Goal: Navigation & Orientation: Go to known website

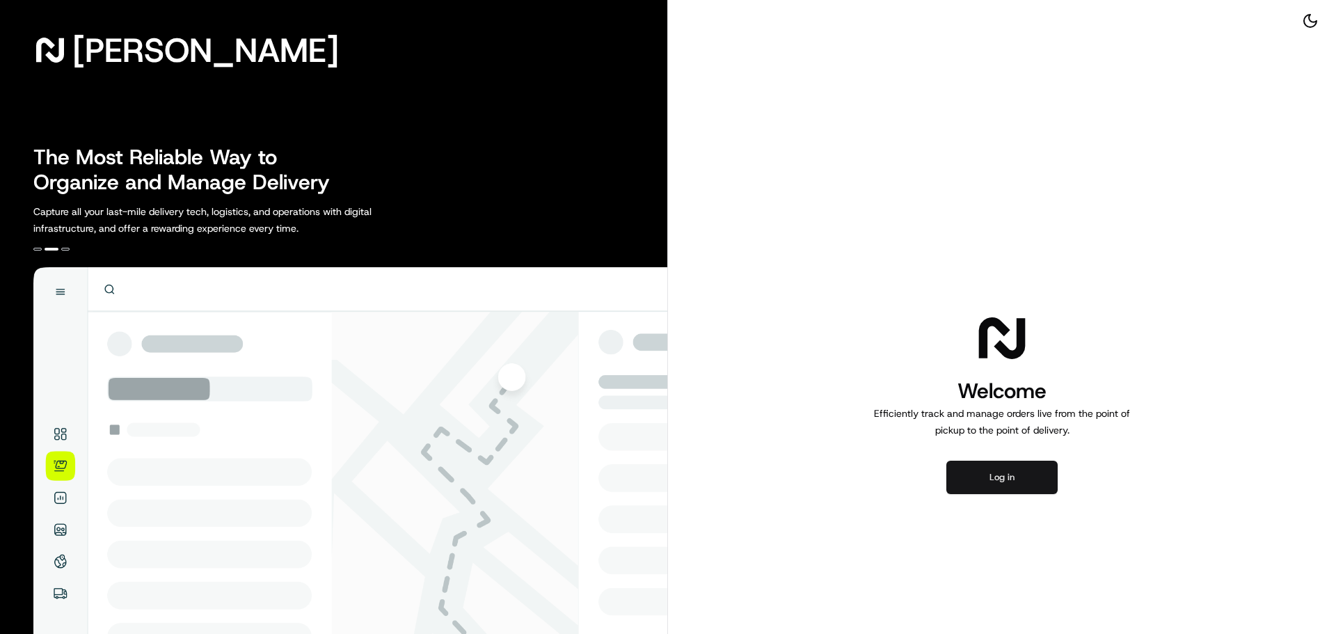
click at [987, 484] on button "Log in" at bounding box center [1001, 477] width 111 height 33
